Goal: Obtain resource: Obtain resource

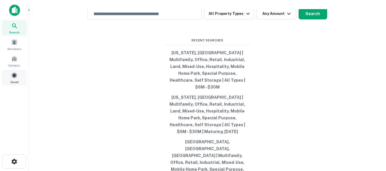
click at [13, 76] on span at bounding box center [14, 75] width 6 height 6
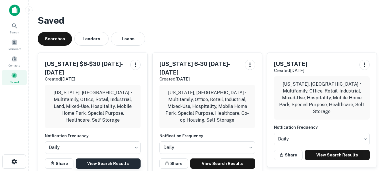
click at [109, 158] on link "View Search Results" at bounding box center [108, 163] width 65 height 10
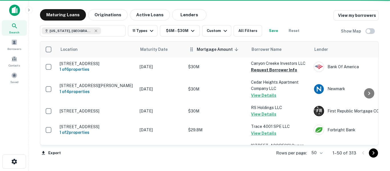
click at [214, 48] on span "Mortgage Amount sorted descending" at bounding box center [218, 49] width 43 height 7
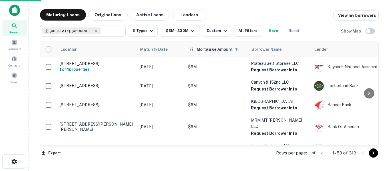
click at [217, 50] on span "Mortgage Amount sorted ascending" at bounding box center [218, 49] width 43 height 7
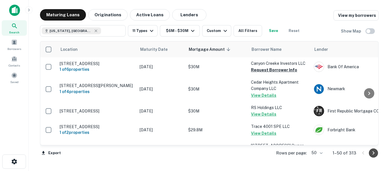
click at [372, 154] on icon "Go to next page" at bounding box center [373, 153] width 7 height 7
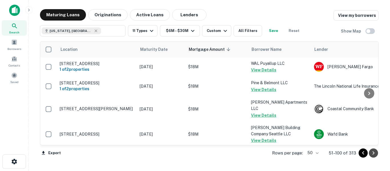
click at [373, 153] on icon "Go to next page" at bounding box center [373, 153] width 7 height 7
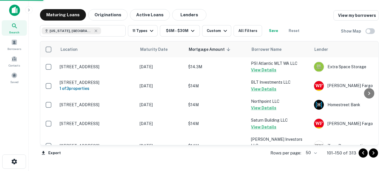
click at [373, 153] on icon "Go to next page" at bounding box center [373, 153] width 7 height 7
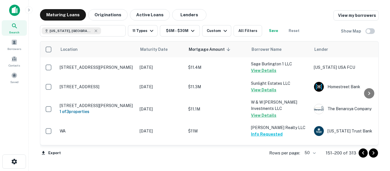
click at [373, 153] on icon "Go to next page" at bounding box center [373, 153] width 7 height 7
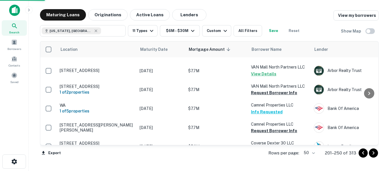
scroll to position [946, 0]
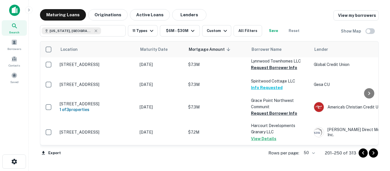
click at [372, 153] on icon "Go to next page" at bounding box center [373, 153] width 7 height 7
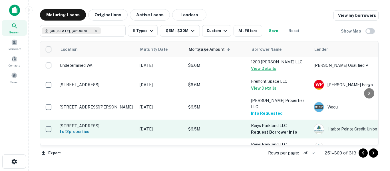
scroll to position [460, 0]
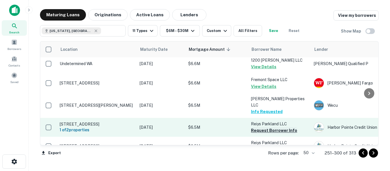
click at [268, 127] on button "Request Borrower Info" at bounding box center [274, 130] width 46 height 7
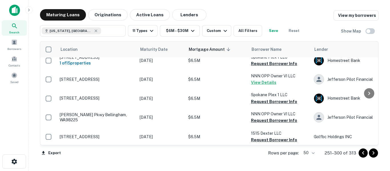
scroll to position [574, 0]
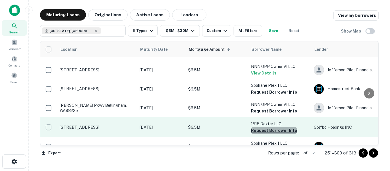
click at [275, 127] on button "Request Borrower Info" at bounding box center [274, 130] width 46 height 7
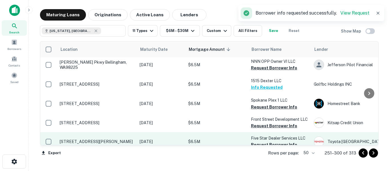
scroll to position [622, 0]
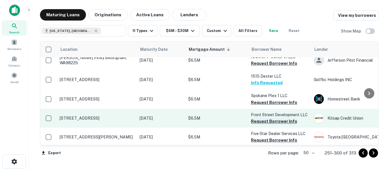
click at [272, 118] on button "Request Borrower Info" at bounding box center [274, 121] width 46 height 7
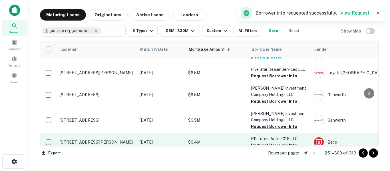
scroll to position [688, 0]
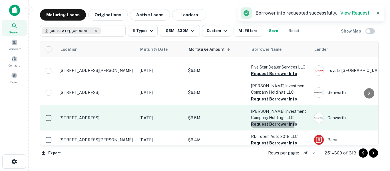
click at [271, 121] on button "Request Borrower Info" at bounding box center [274, 124] width 46 height 7
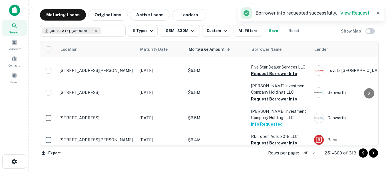
scroll to position [717, 0]
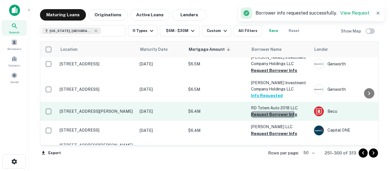
click at [270, 111] on button "Request Borrower Info" at bounding box center [274, 114] width 46 height 7
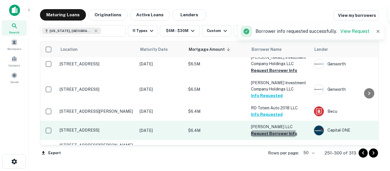
click at [273, 130] on button "Request Borrower Info" at bounding box center [274, 133] width 46 height 7
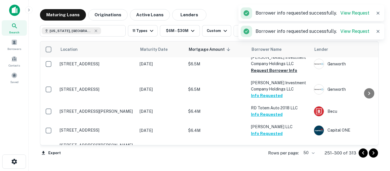
scroll to position [745, 0]
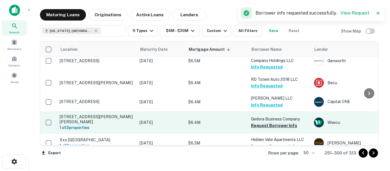
click at [271, 122] on button "Request Borrower Info" at bounding box center [274, 125] width 46 height 7
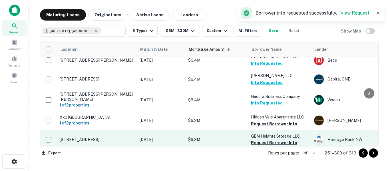
scroll to position [765, 0]
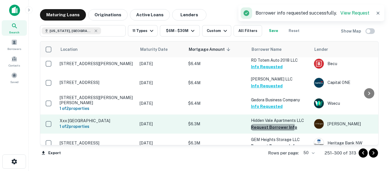
click at [270, 124] on button "Request Borrower Info" at bounding box center [274, 127] width 46 height 7
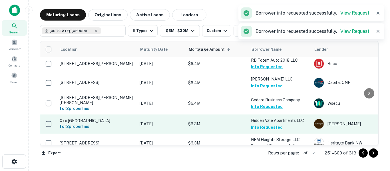
scroll to position [783, 0]
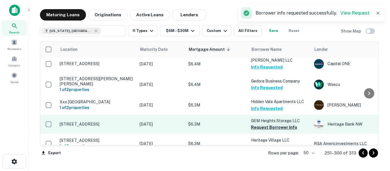
click at [271, 124] on button "Request Borrower Info" at bounding box center [274, 127] width 46 height 7
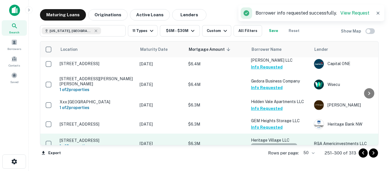
click at [274, 143] on button "Request Borrower Info" at bounding box center [274, 146] width 46 height 7
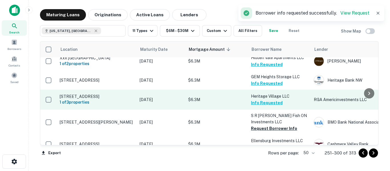
scroll to position [831, 0]
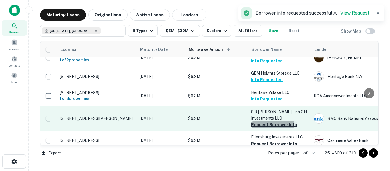
click at [271, 121] on button "Request Borrower Info" at bounding box center [274, 124] width 46 height 7
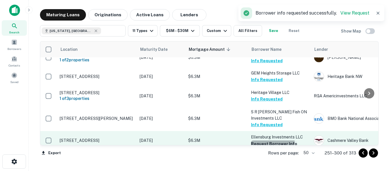
click at [272, 140] on button "Request Borrower Info" at bounding box center [274, 143] width 46 height 7
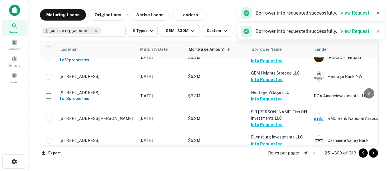
scroll to position [869, 0]
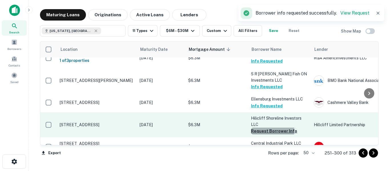
click at [271, 128] on button "Request Borrower Info" at bounding box center [274, 131] width 46 height 7
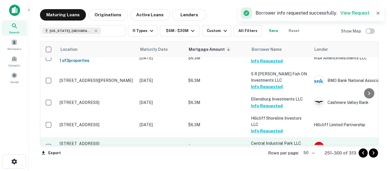
click at [273, 146] on button "Request Borrower Info" at bounding box center [274, 149] width 46 height 7
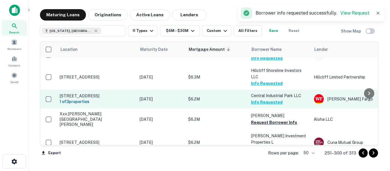
scroll to position [926, 0]
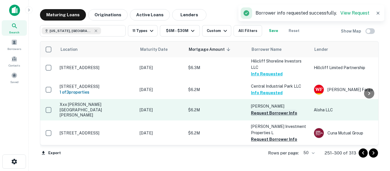
click at [271, 110] on button "Request Borrower Info" at bounding box center [274, 113] width 46 height 7
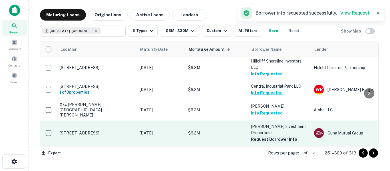
click at [273, 136] on button "Request Borrower Info" at bounding box center [274, 139] width 46 height 7
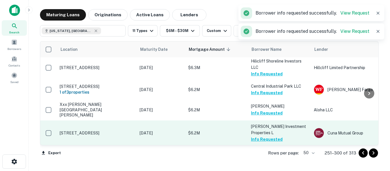
scroll to position [938, 0]
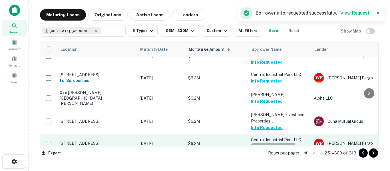
click at [269, 143] on button "Request Borrower Info" at bounding box center [274, 146] width 46 height 7
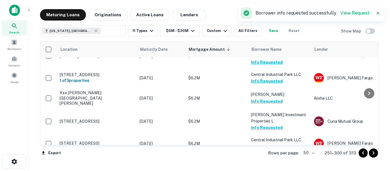
click at [269, 168] on button "Request Borrower Info" at bounding box center [274, 171] width 46 height 7
click at [373, 153] on icon "Go to next page" at bounding box center [373, 153] width 7 height 7
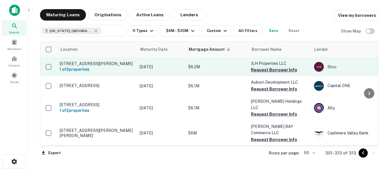
click at [273, 71] on button "Request Borrower Info" at bounding box center [274, 69] width 46 height 7
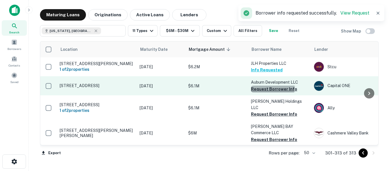
click at [272, 92] on button "Request Borrower Info" at bounding box center [274, 89] width 46 height 7
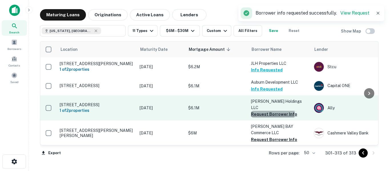
click at [271, 112] on button "Request Borrower Info" at bounding box center [274, 114] width 46 height 7
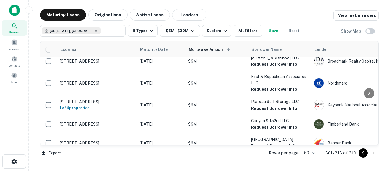
scroll to position [86, 0]
